Goal: Check status

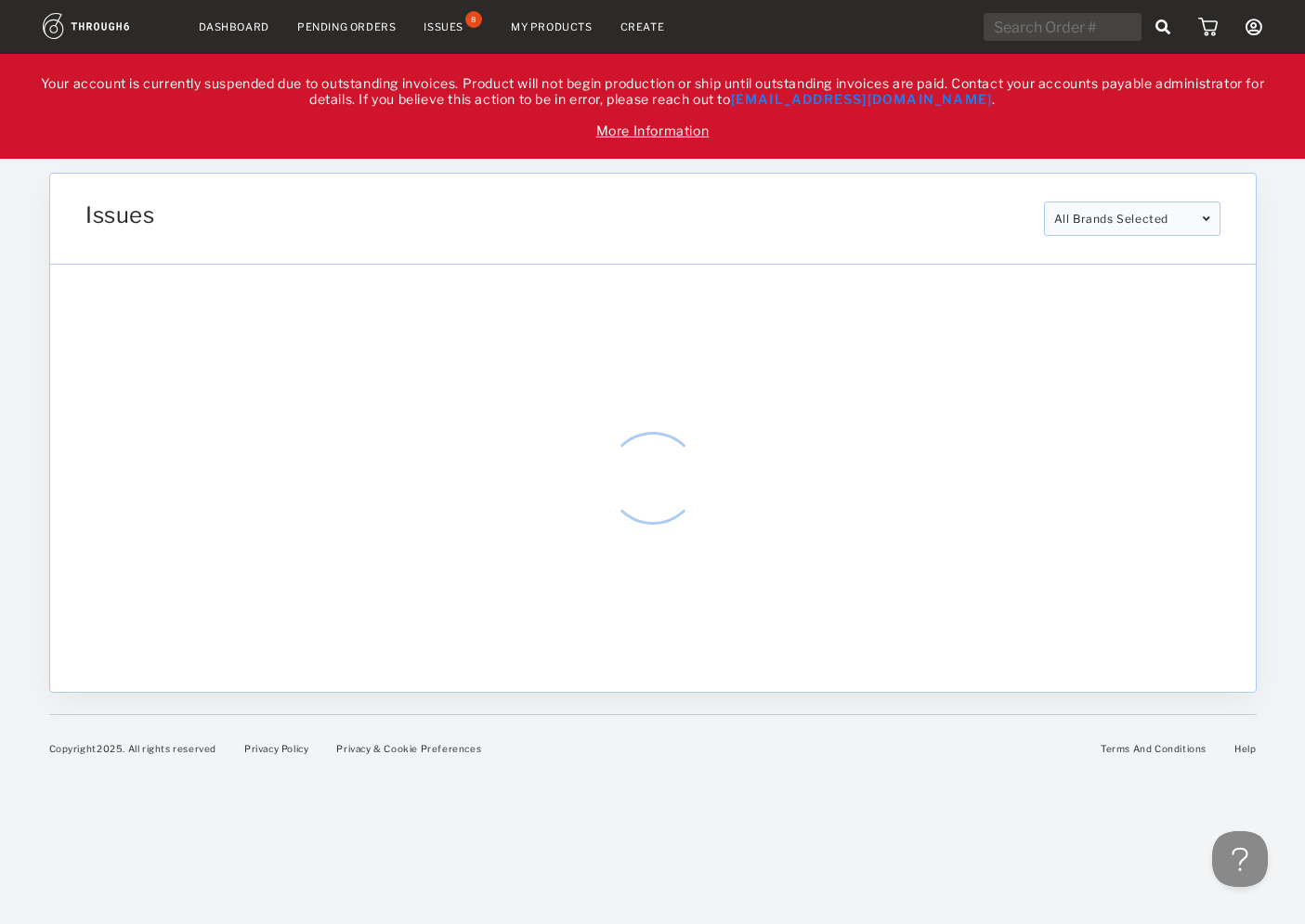
click at [1042, 19] on input "text" at bounding box center [1063, 27] width 158 height 27
paste input "319603"
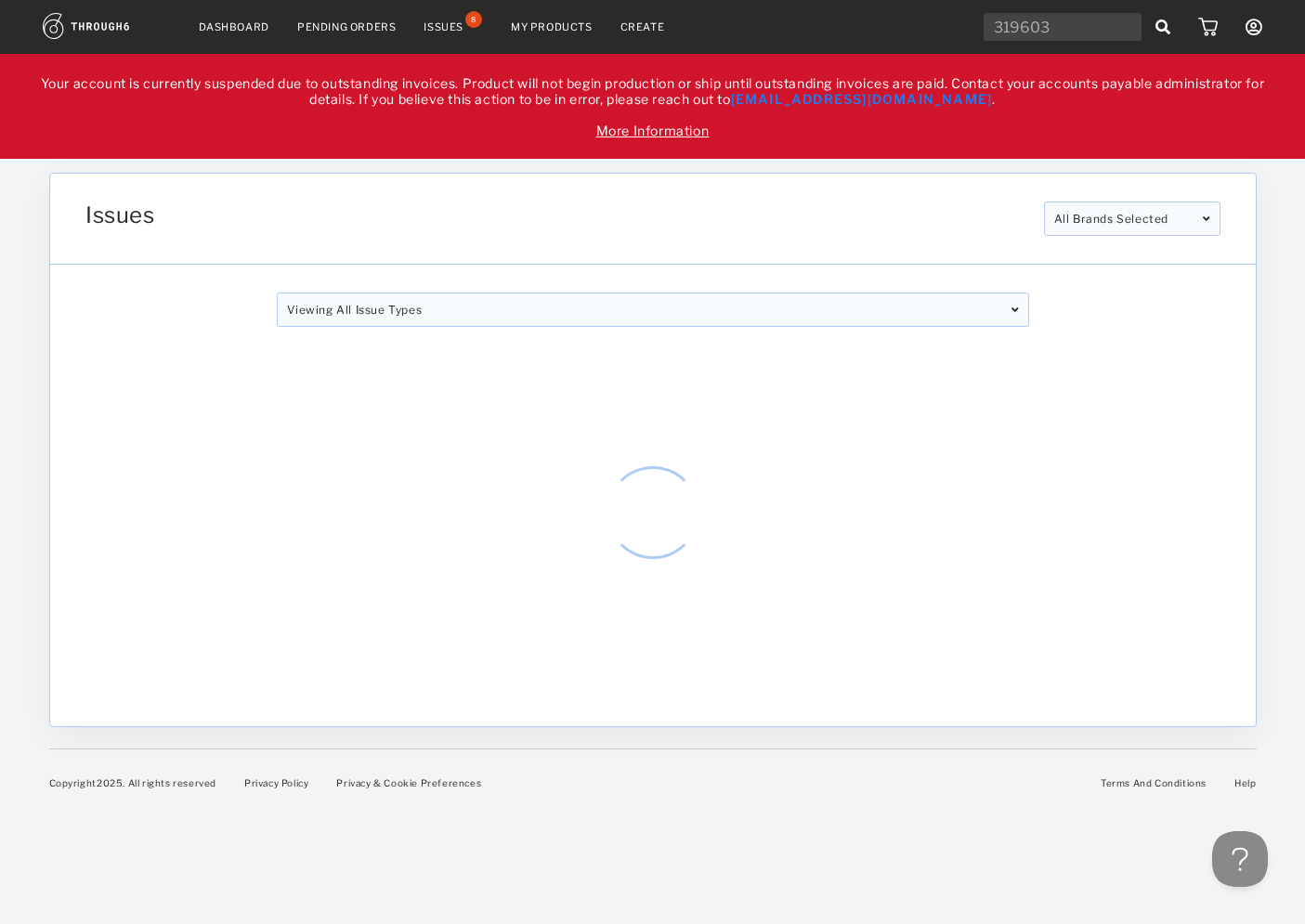
type input "319603"
click at [1037, 27] on input "text" at bounding box center [1063, 27] width 158 height 27
paste input "318733"
type input "318733"
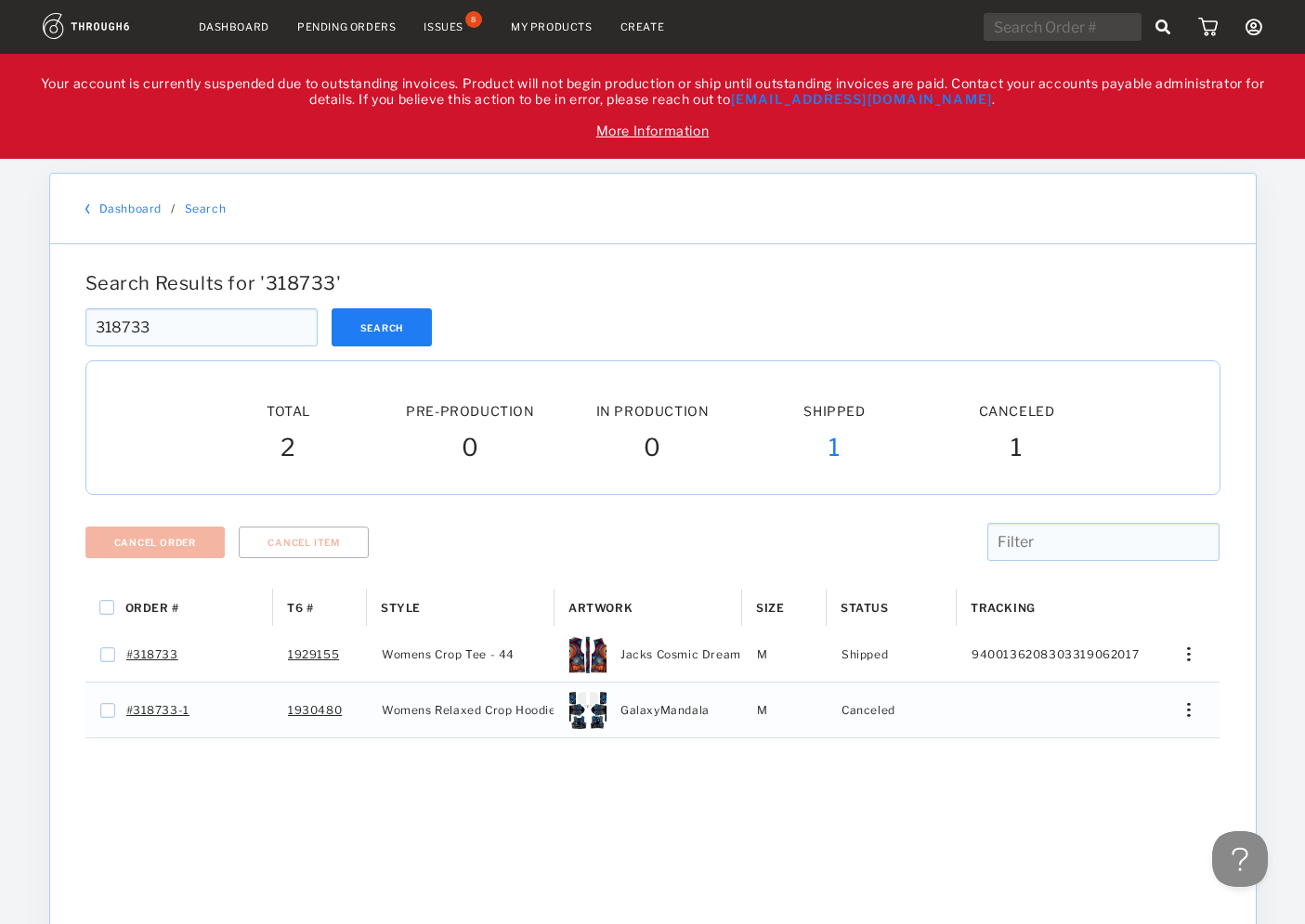
scroll to position [98, 0]
